Goal: Find specific page/section: Find specific page/section

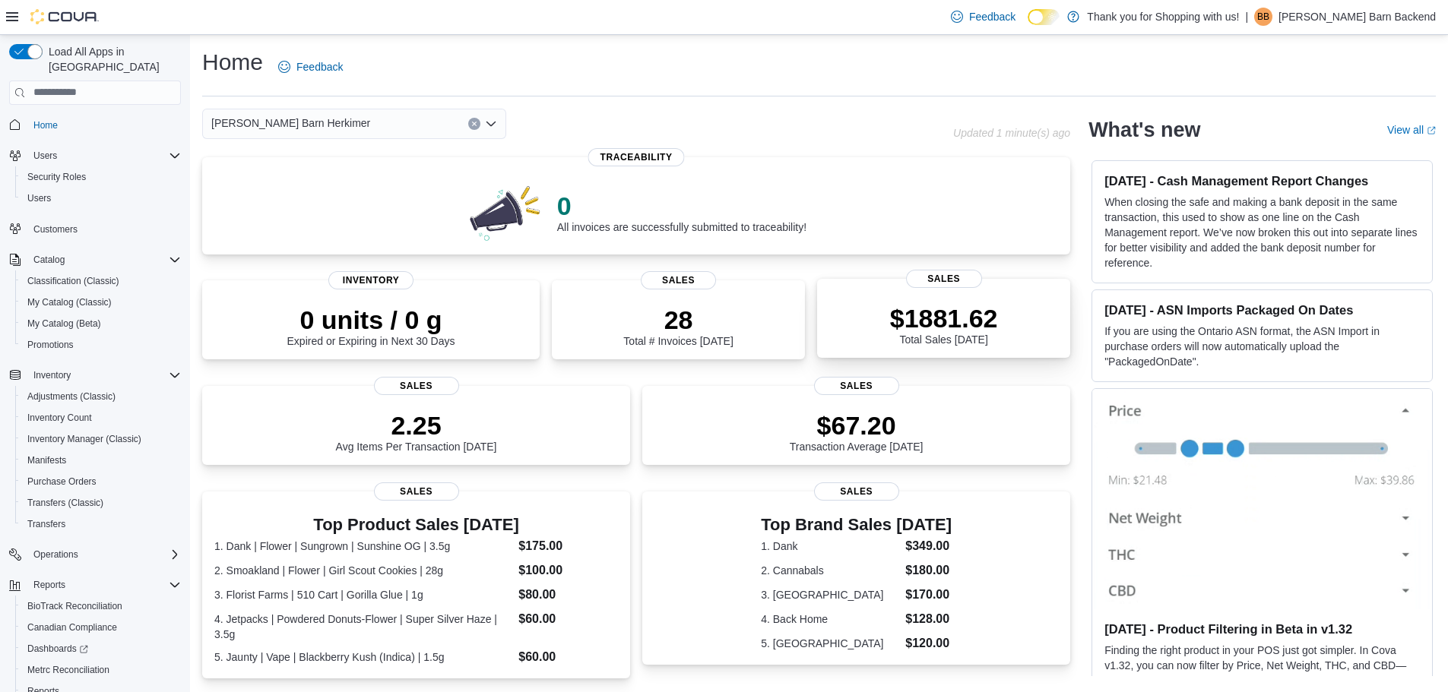
click at [889, 322] on div "$1881.62 Total Sales [DATE]" at bounding box center [943, 321] width 229 height 49
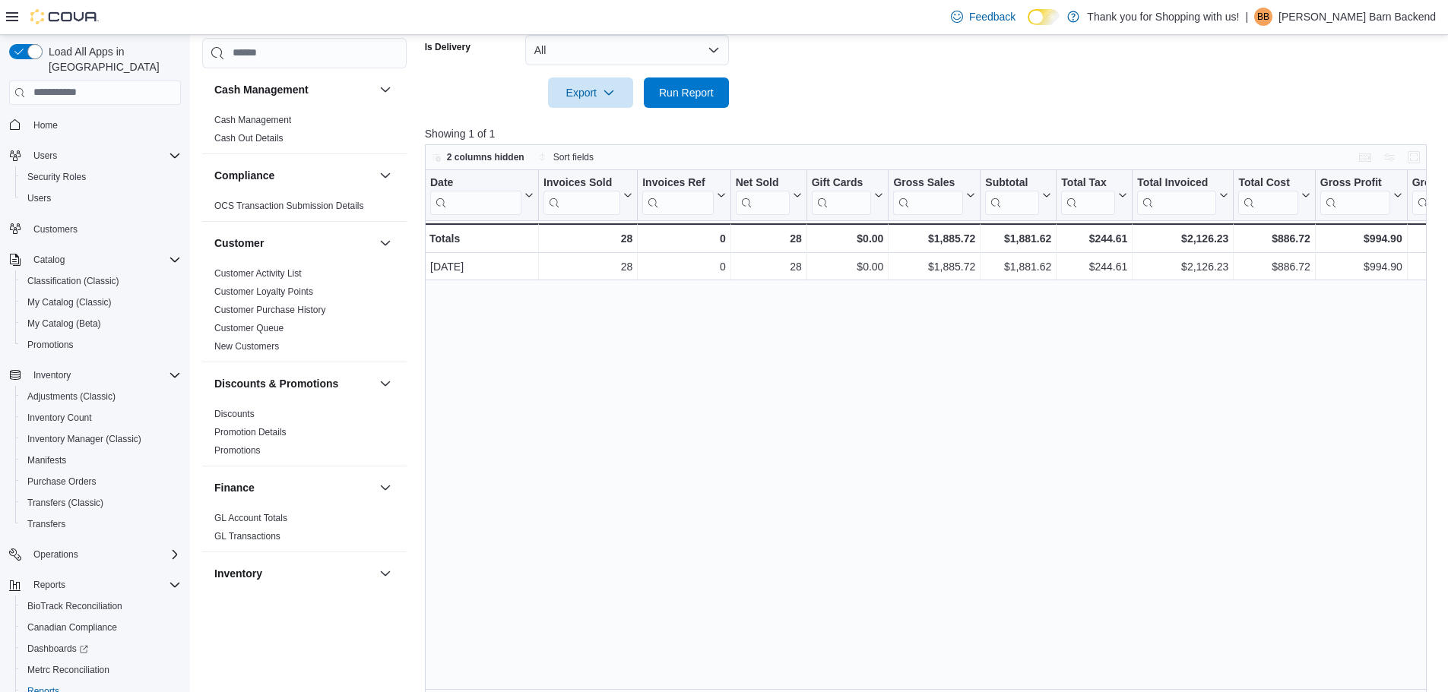
scroll to position [436, 0]
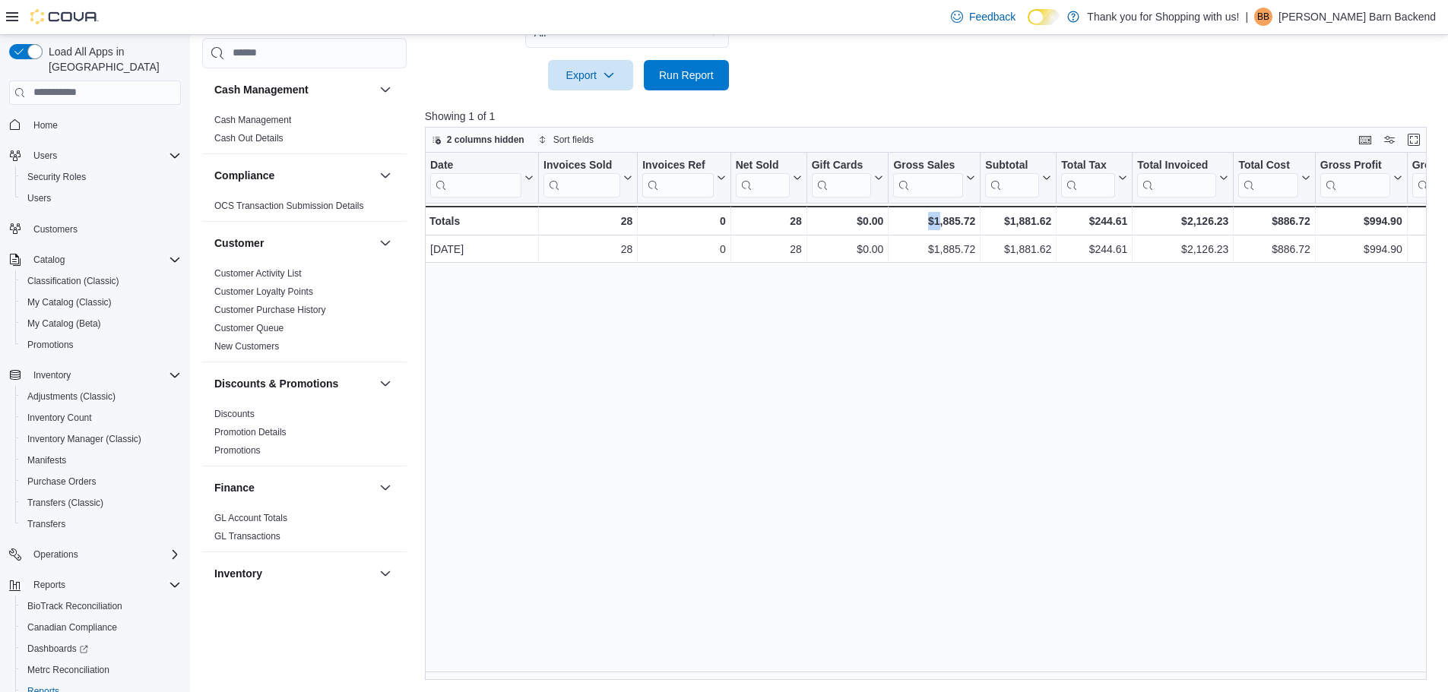
drag, startPoint x: 895, startPoint y: 672, endPoint x: 941, endPoint y: 671, distance: 46.4
click at [941, 671] on div "Date Click to view column header actions Invoices Sold Click to view column hea…" at bounding box center [931, 417] width 1012 height 528
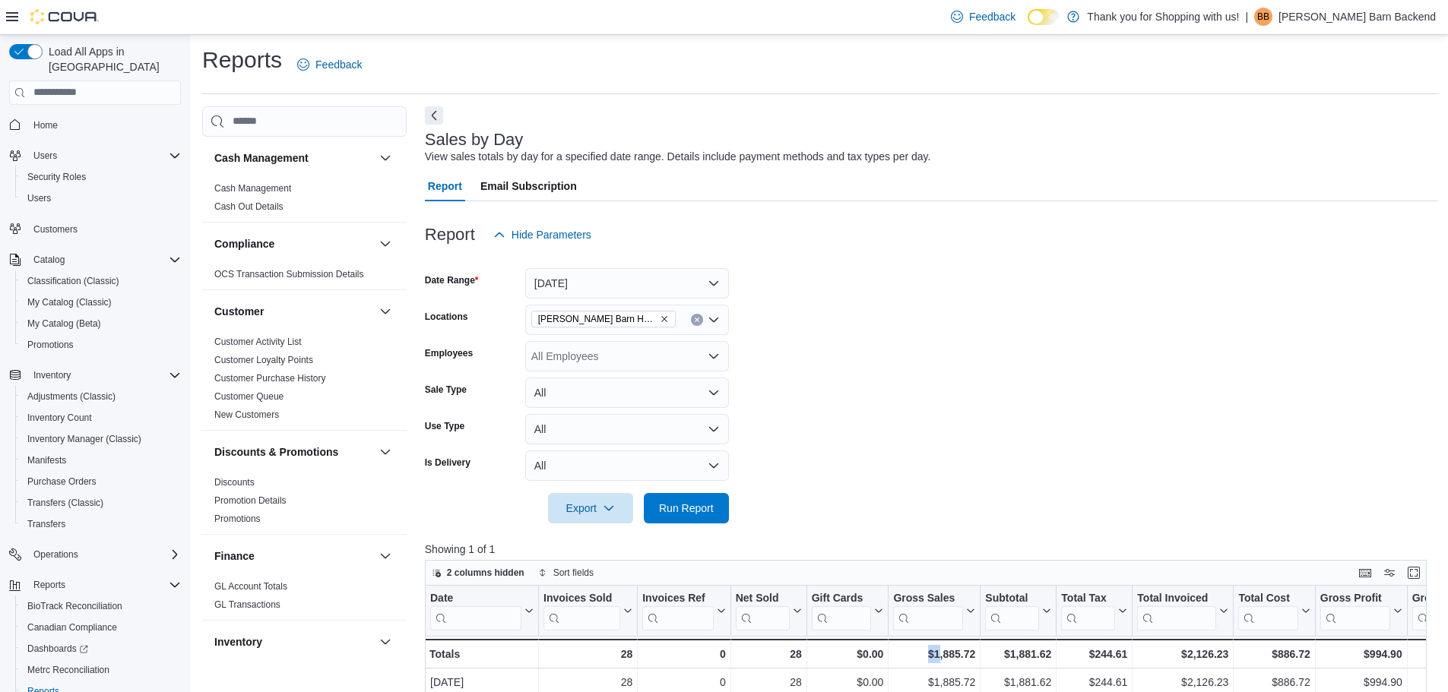
scroll to position [0, 0]
click at [433, 121] on button "Next" at bounding box center [434, 117] width 18 height 18
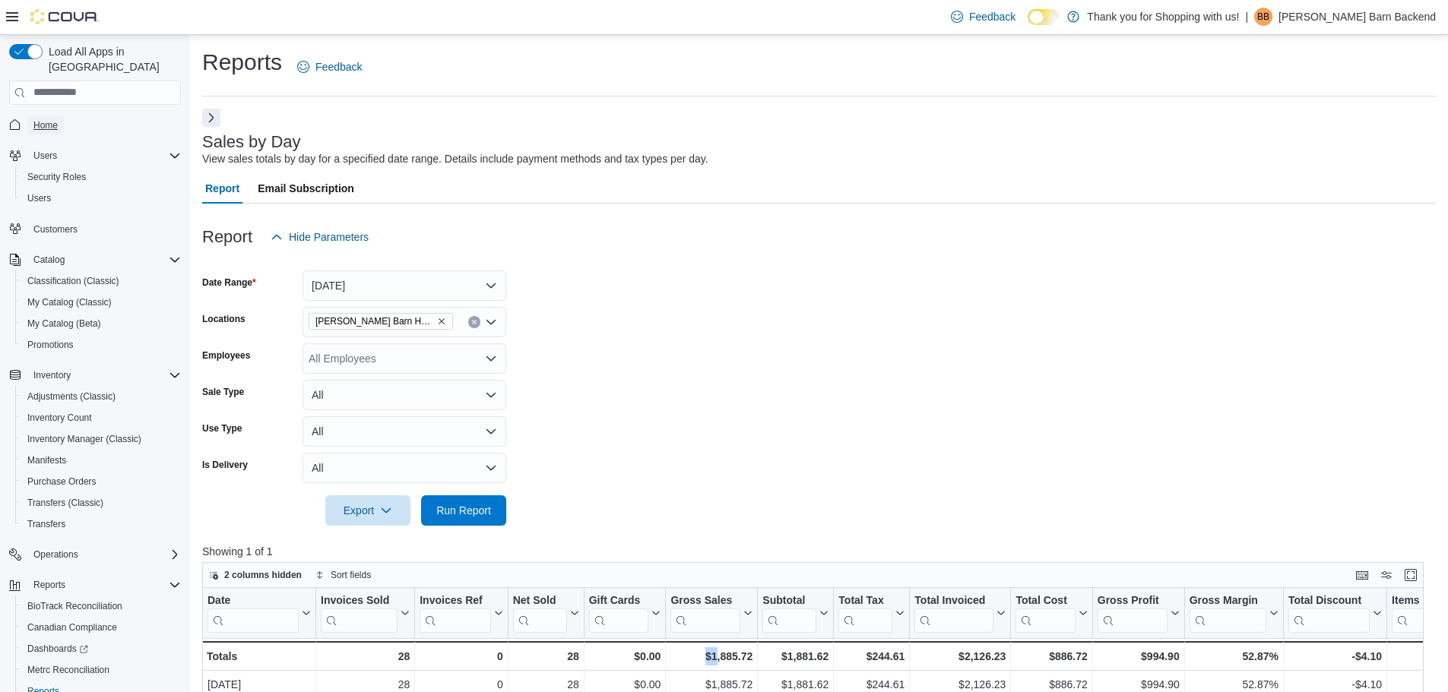
click at [53, 119] on span "Home" at bounding box center [45, 125] width 24 height 12
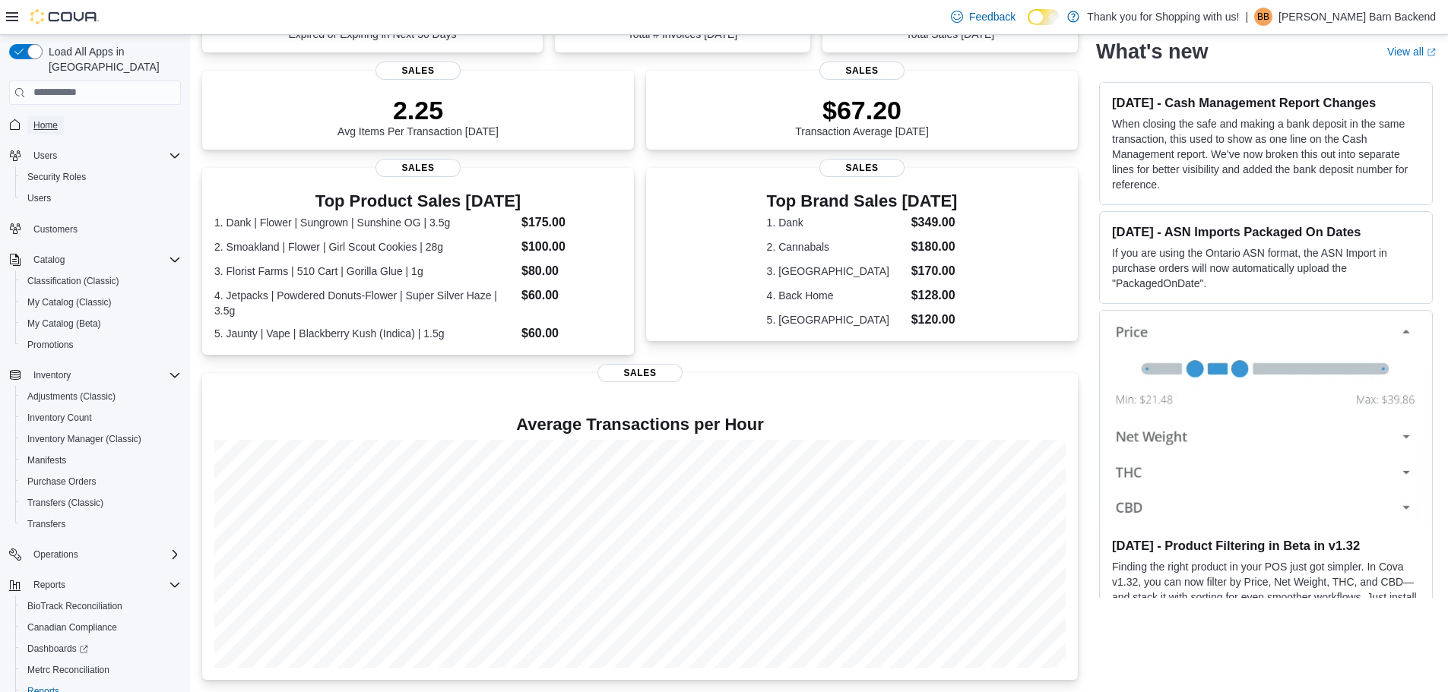
scroll to position [341, 0]
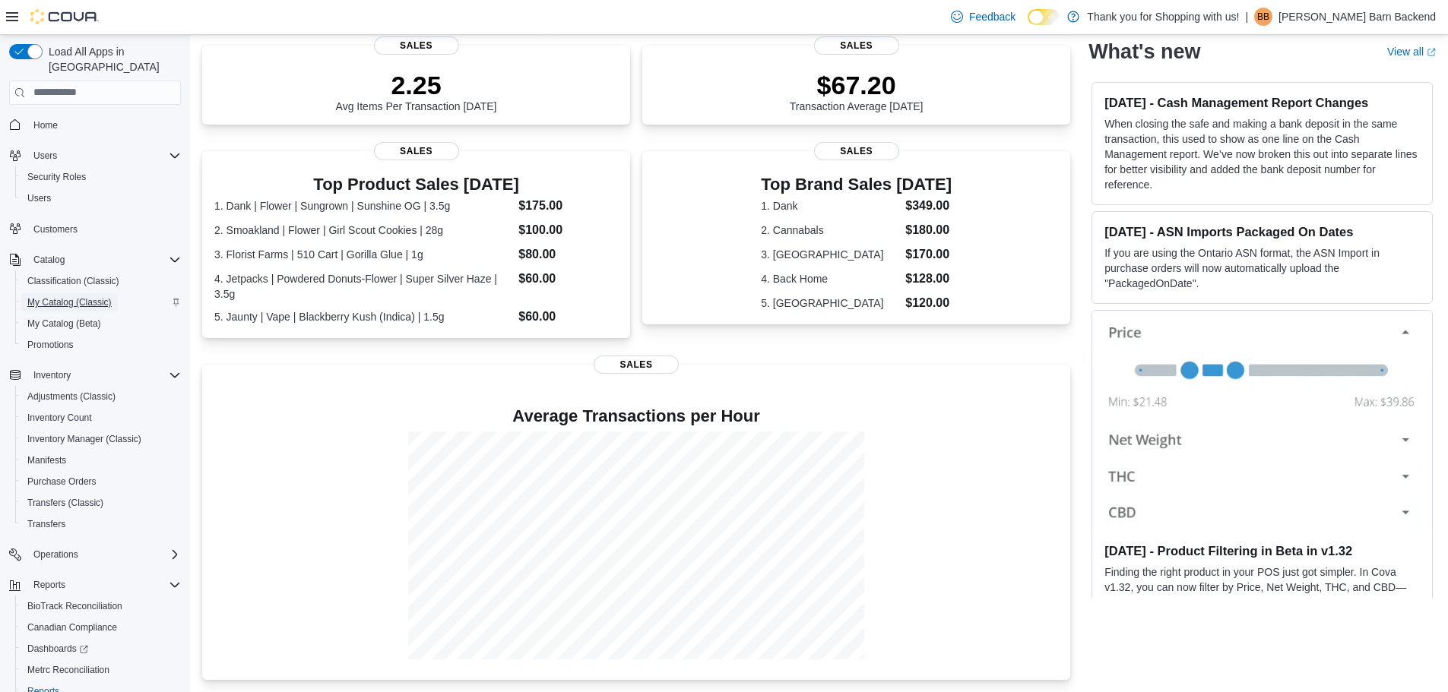
click at [74, 296] on span "My Catalog (Classic)" at bounding box center [69, 302] width 84 height 12
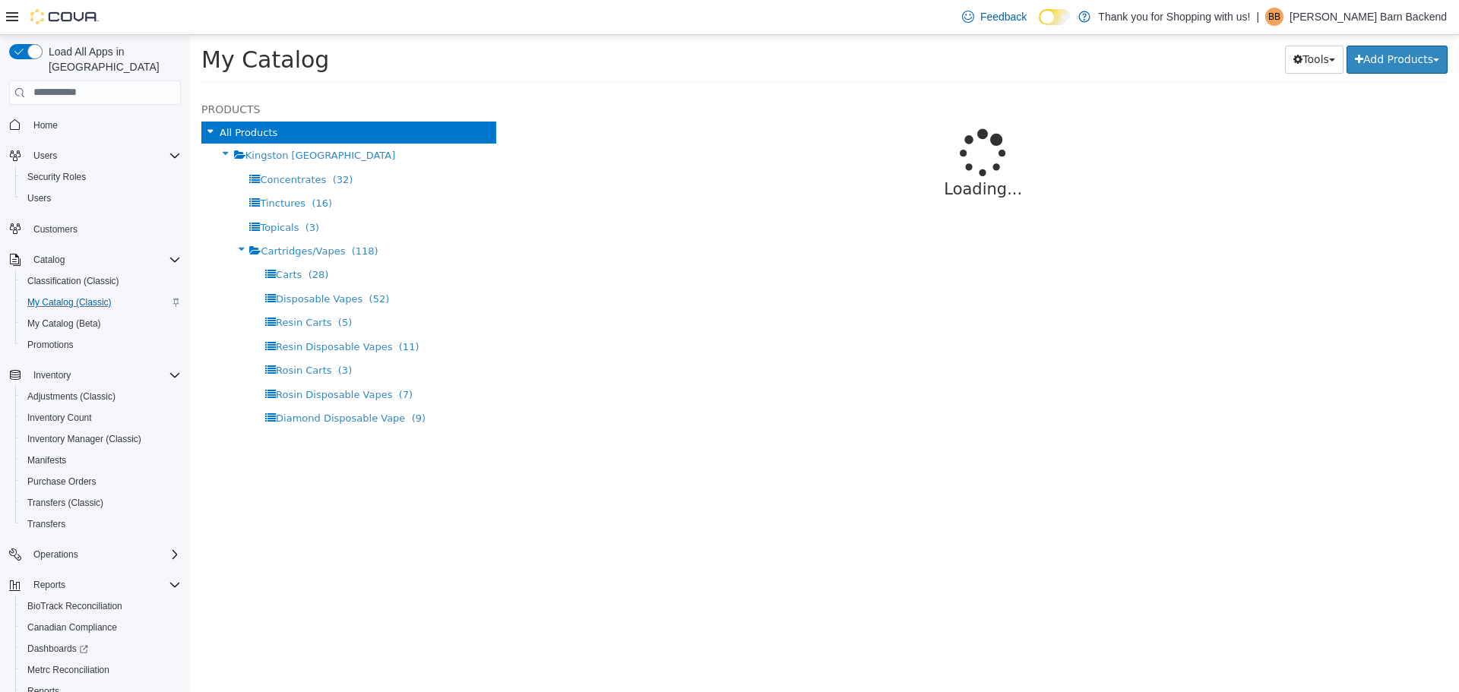
select select "**********"
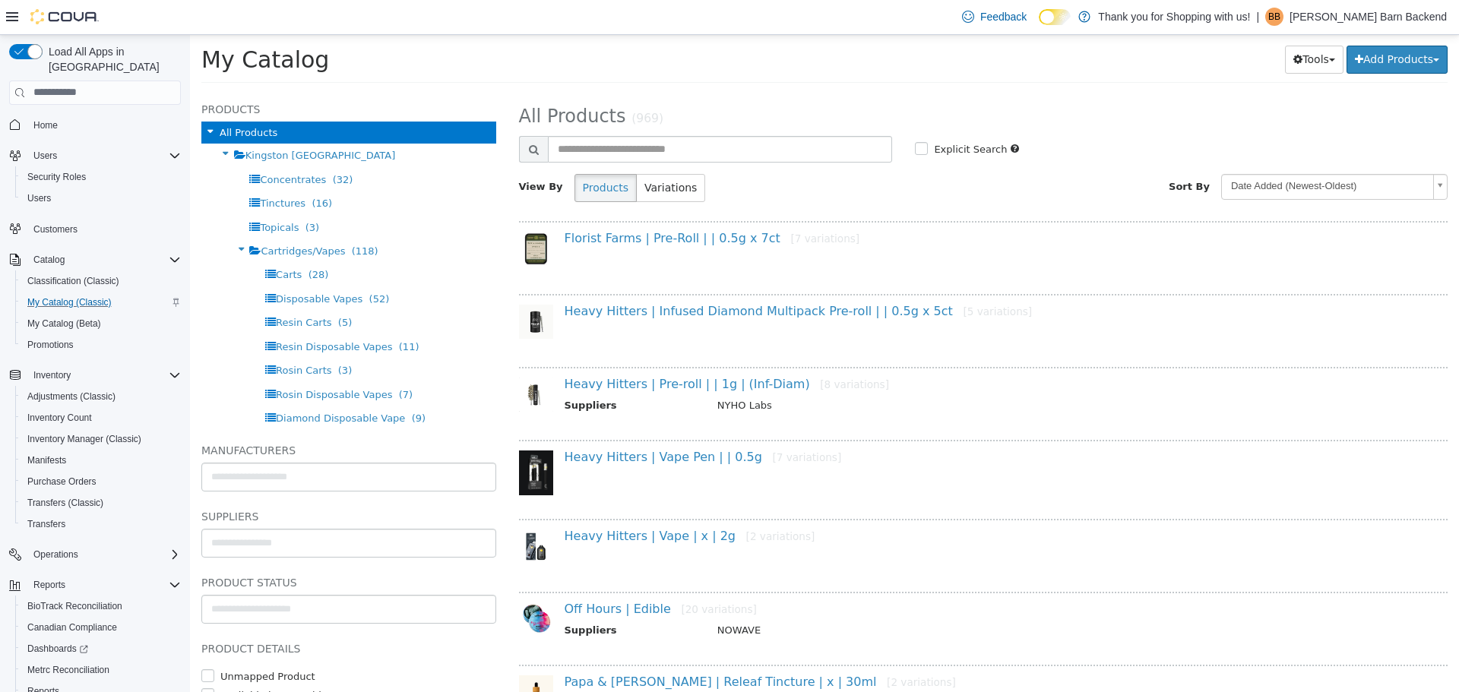
click at [642, 135] on div "**********" at bounding box center [984, 156] width 930 height 113
click at [639, 142] on input "text" at bounding box center [720, 148] width 345 height 27
type input "*******"
select select "**********"
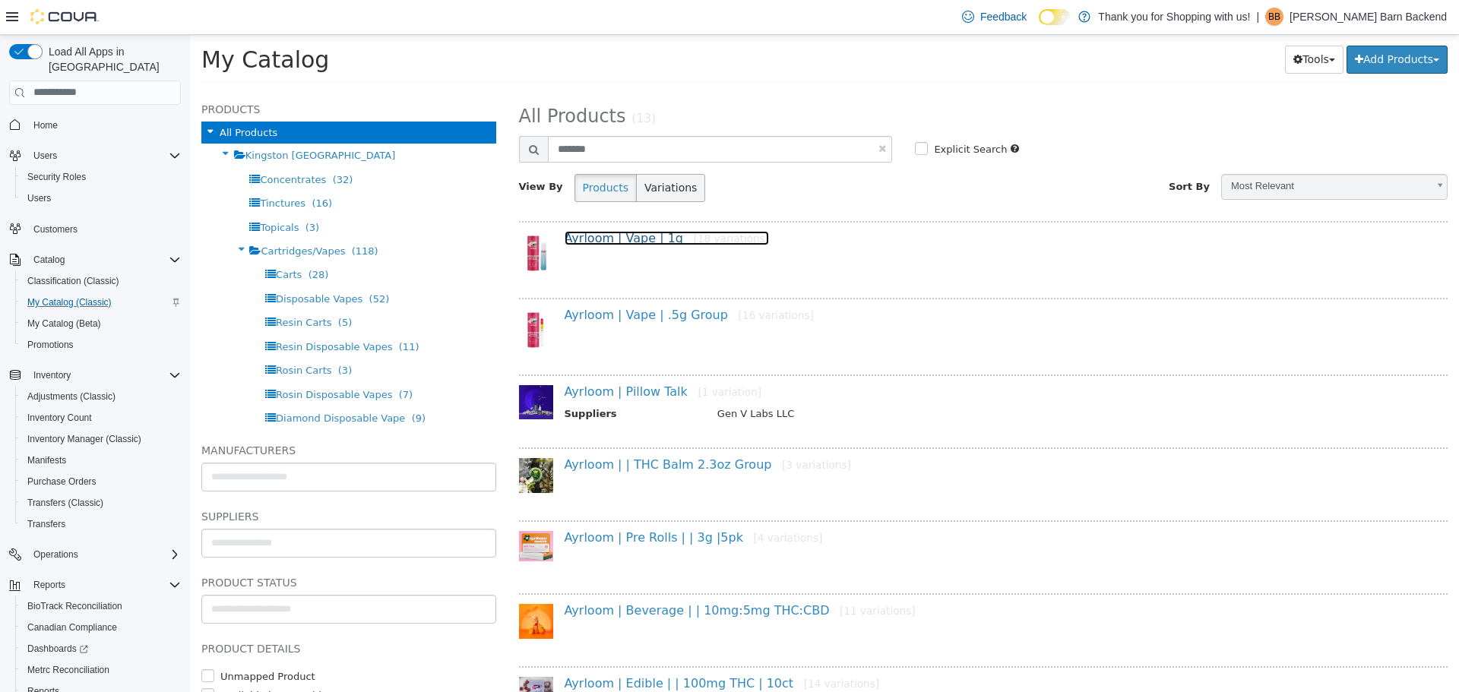
click at [632, 233] on link "Ayrloom | Vape | 1g [18 variations]" at bounding box center [667, 237] width 205 height 14
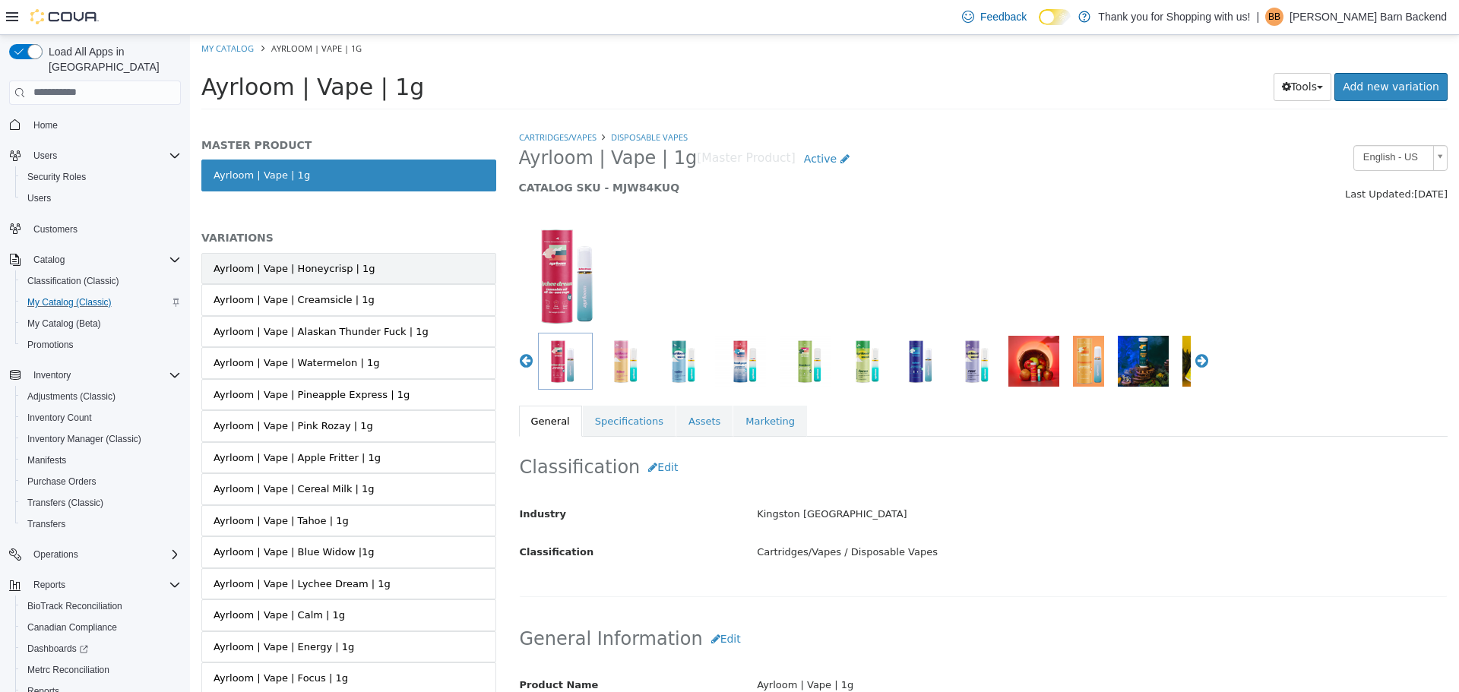
click at [401, 257] on link "Ayrloom | Vape | Honeycrisp | 1g" at bounding box center [348, 268] width 295 height 32
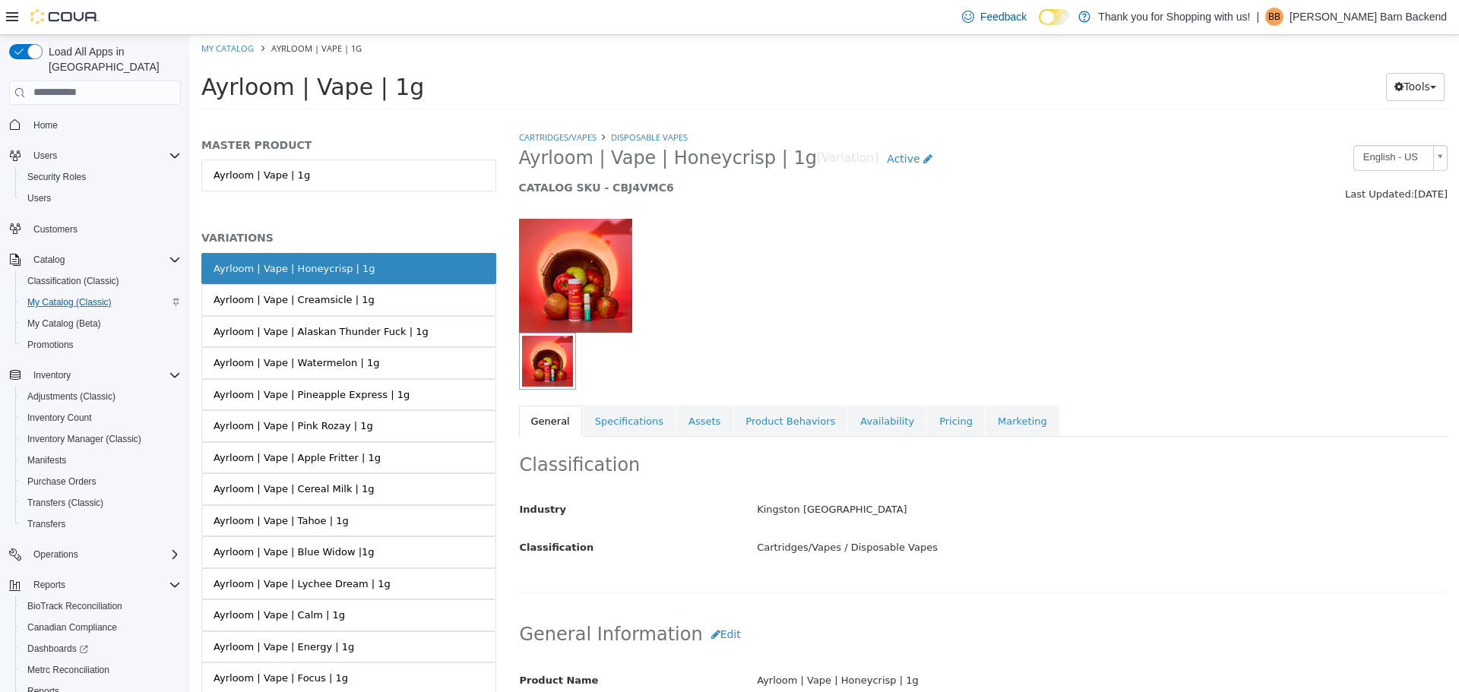
click at [575, 318] on img at bounding box center [575, 275] width 113 height 114
click at [545, 365] on img "button" at bounding box center [547, 360] width 51 height 51
click at [293, 173] on link "Ayrloom | Vape | 1g" at bounding box center [348, 175] width 295 height 32
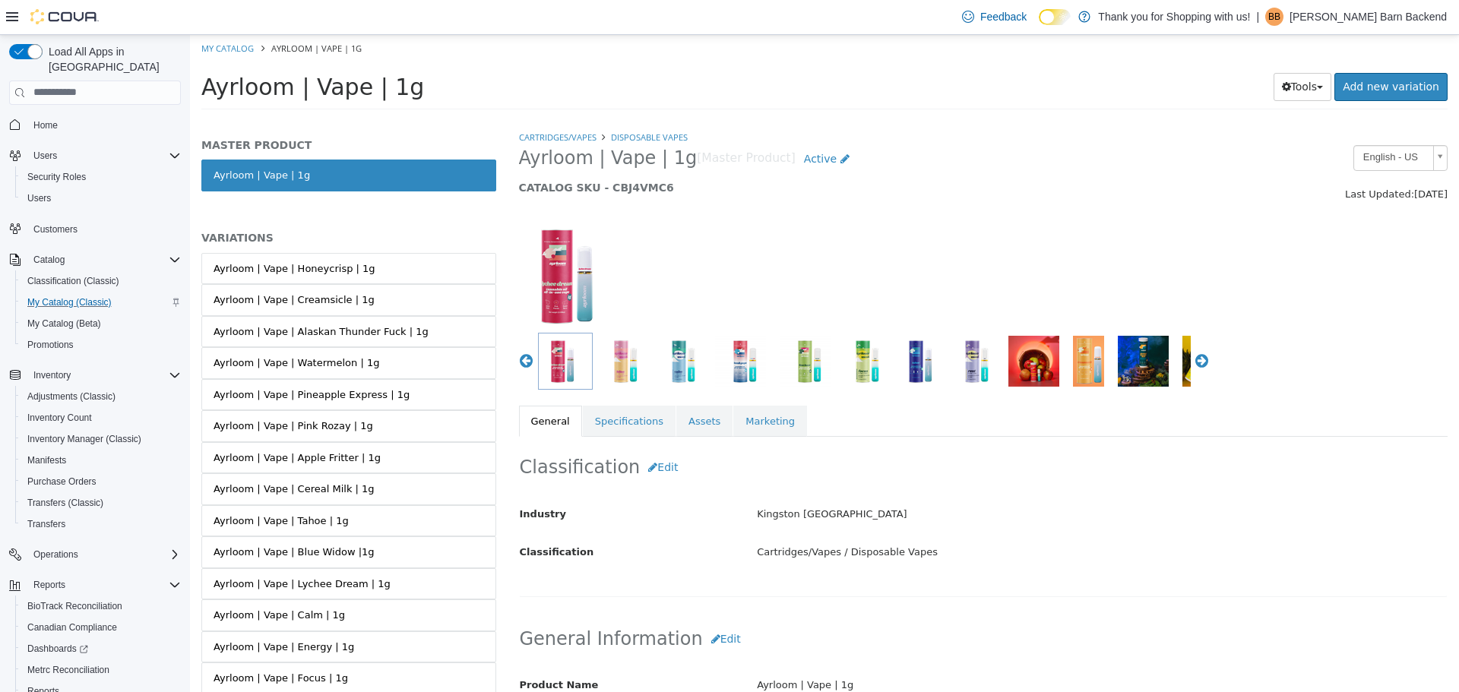
click at [1029, 367] on img "button" at bounding box center [1034, 360] width 51 height 51
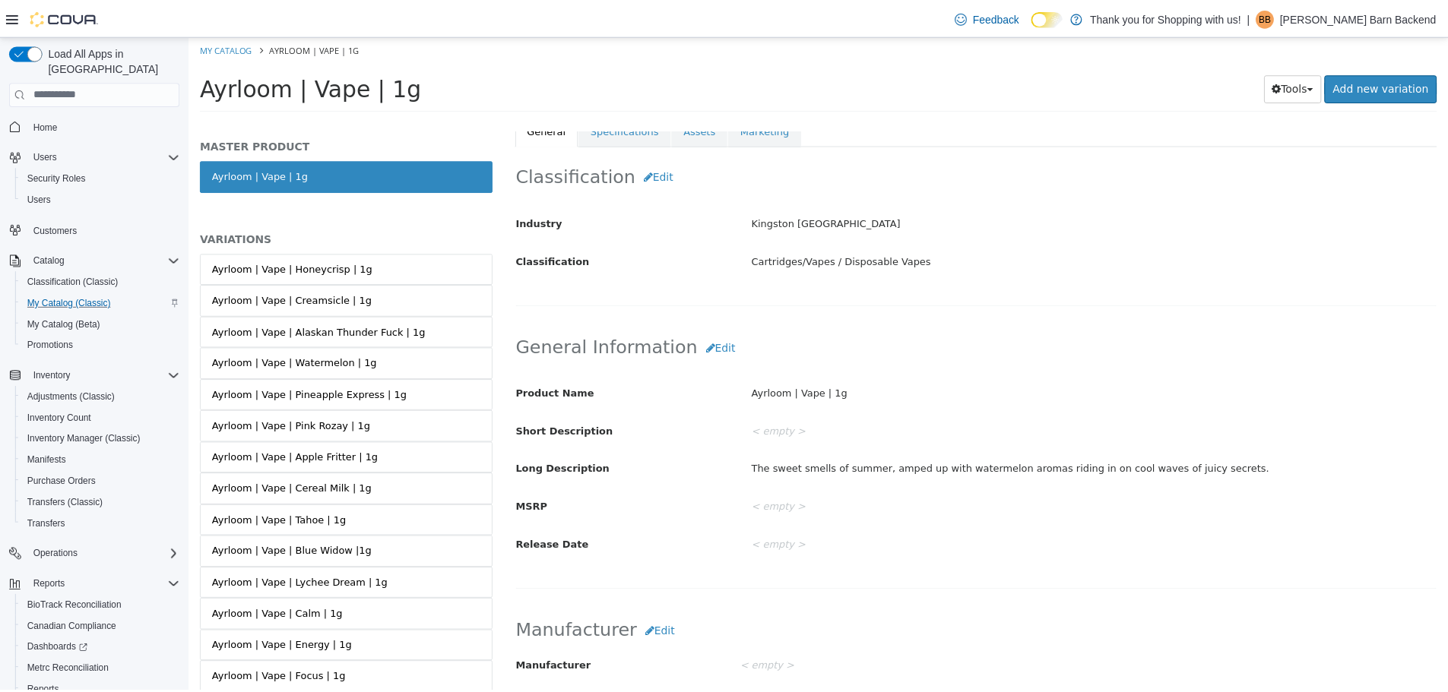
scroll to position [304, 0]
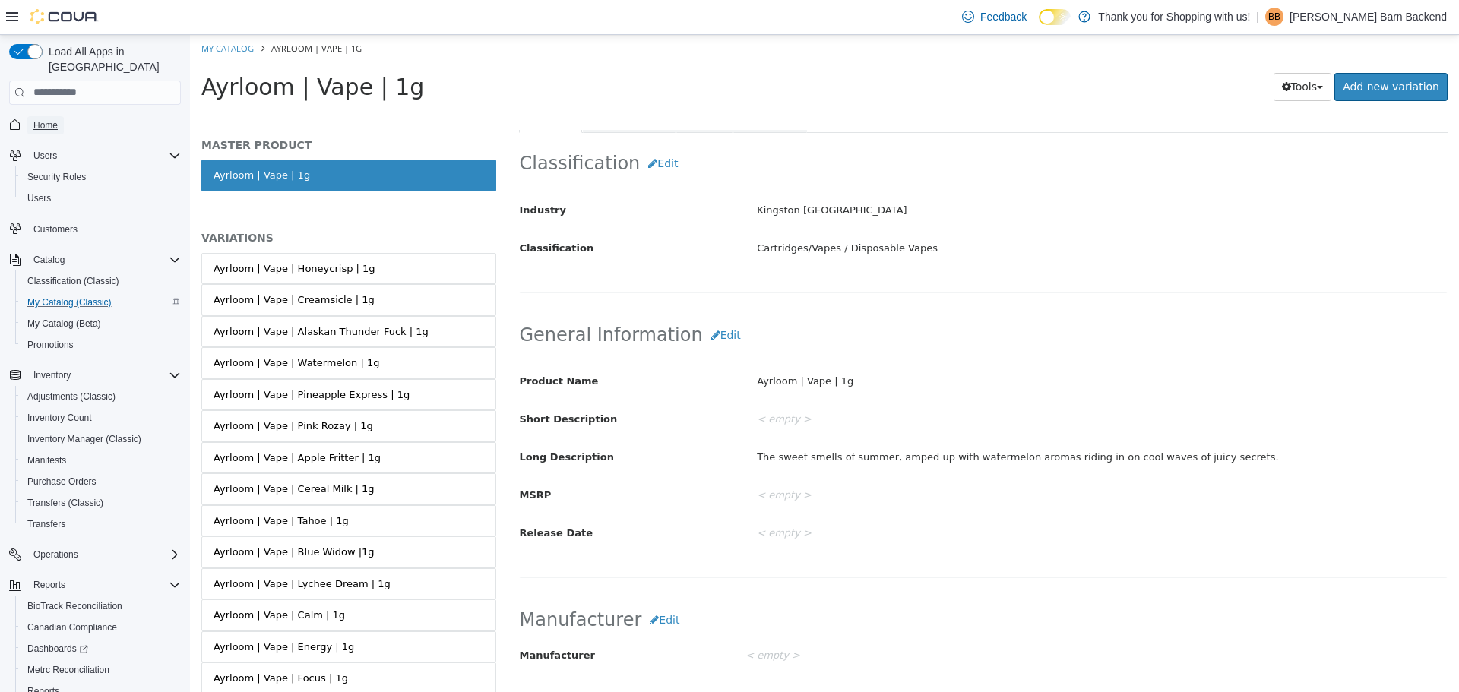
click at [48, 119] on span "Home" at bounding box center [45, 125] width 24 height 12
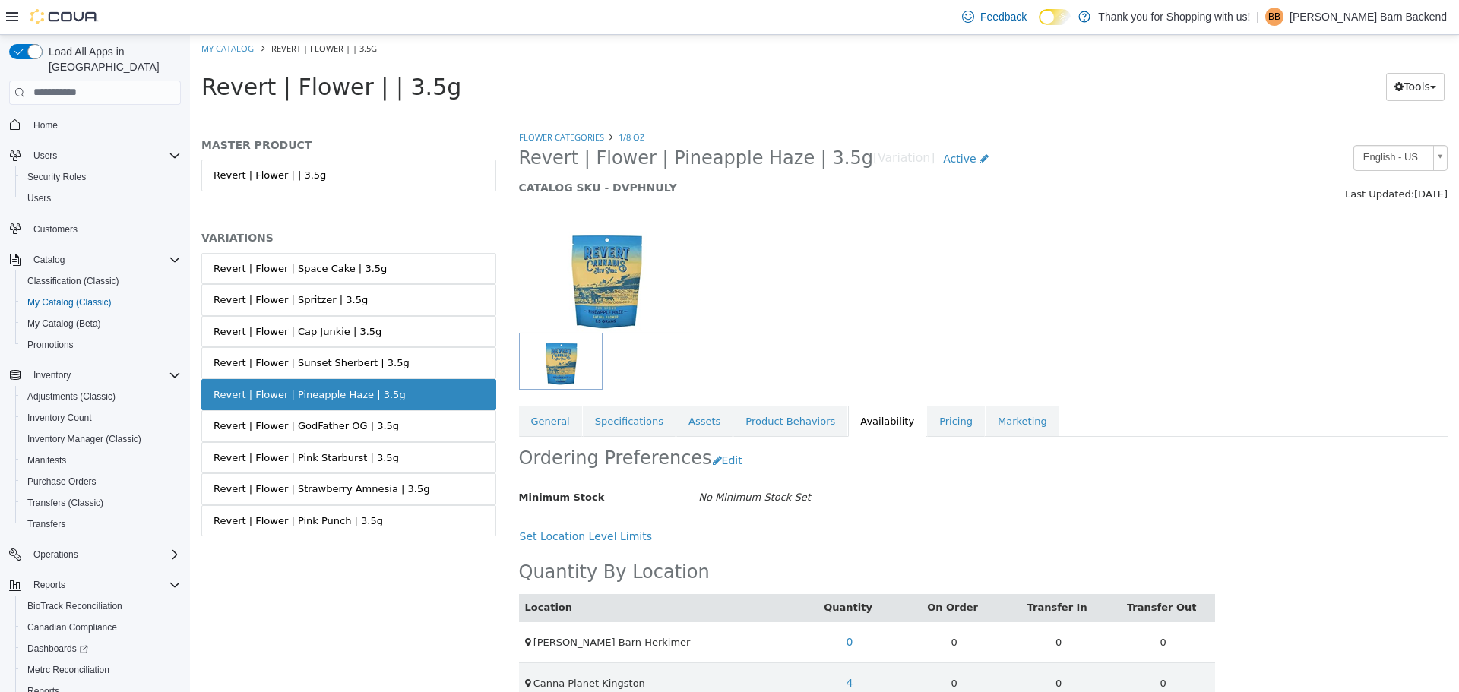
scroll to position [69, 0]
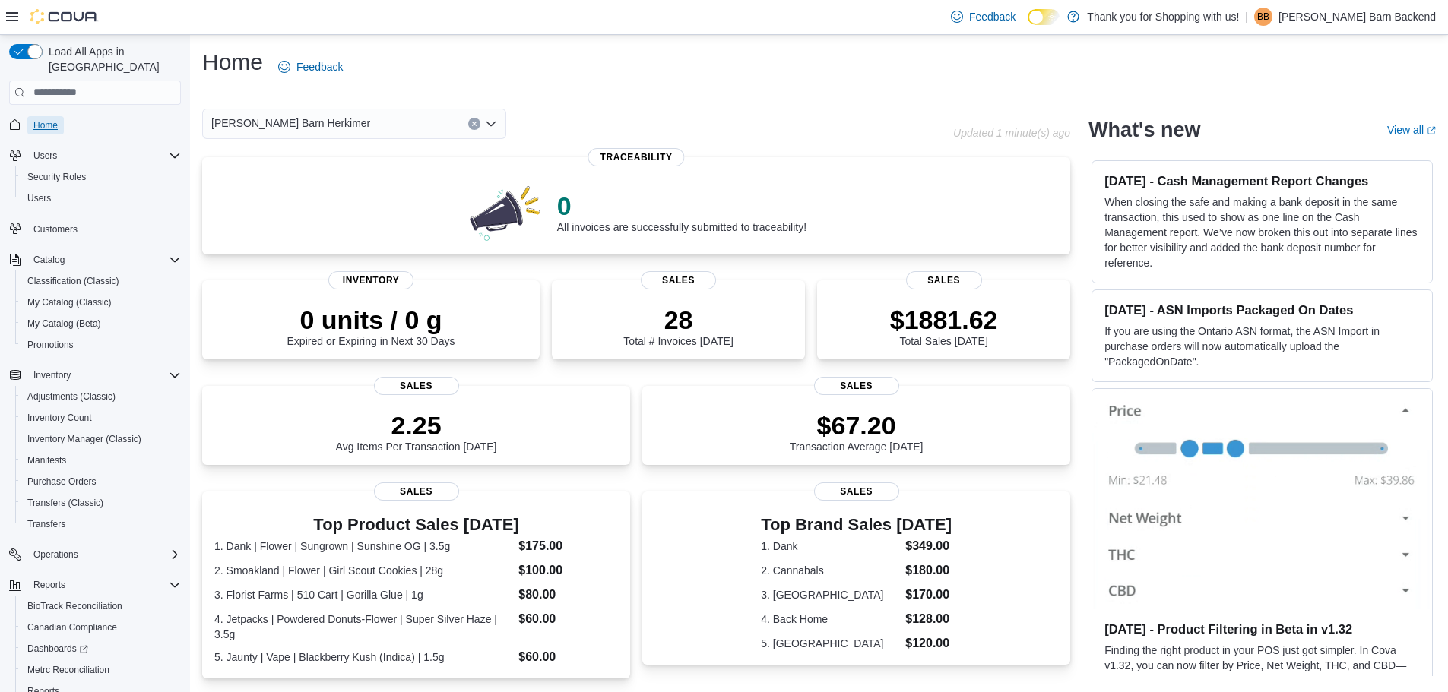
click at [54, 119] on span "Home" at bounding box center [45, 125] width 24 height 12
click at [52, 643] on span "Dashboards" at bounding box center [57, 649] width 61 height 12
